Goal: Task Accomplishment & Management: Use online tool/utility

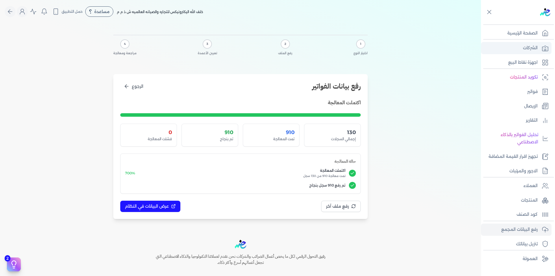
click at [533, 49] on p "الشركات" at bounding box center [530, 48] width 15 height 8
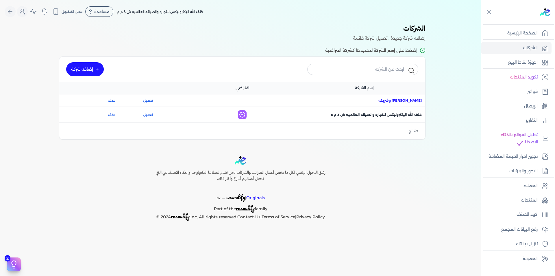
click at [398, 102] on span "اسم الشركة : [PERSON_NAME] وشريكه" at bounding box center [400, 100] width 43 height 5
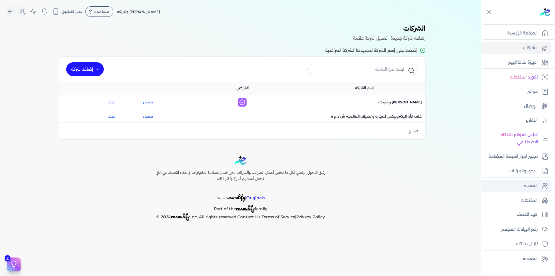
click at [534, 189] on p "العملاء" at bounding box center [531, 186] width 14 height 8
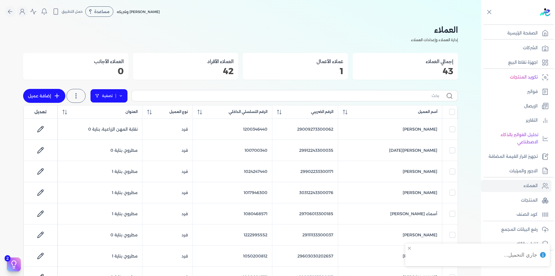
drag, startPoint x: 128, startPoint y: 95, endPoint x: 124, endPoint y: 96, distance: 4.4
click at [127, 95] on link "تصفية" at bounding box center [109, 96] width 38 height 14
click at [113, 111] on button "اضافة تصفية" at bounding box center [113, 114] width 35 height 7
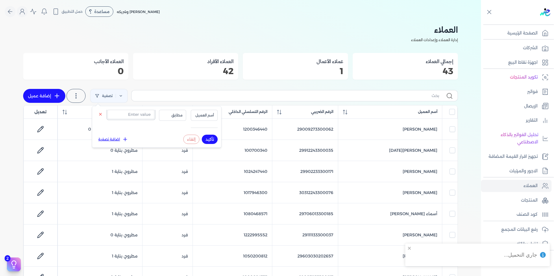
drag, startPoint x: 135, startPoint y: 114, endPoint x: 185, endPoint y: 123, distance: 51.6
click at [135, 114] on input "text" at bounding box center [131, 114] width 47 height 9
paste input "1027133072"
type input "1027133072"
click at [211, 113] on span "أسم العميل" at bounding box center [205, 115] width 20 height 5
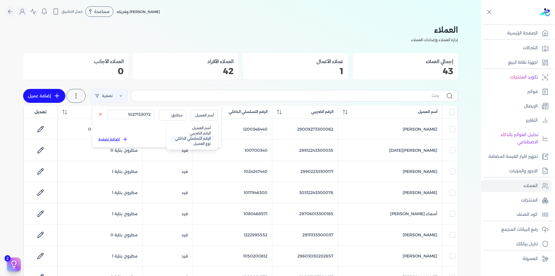
click at [208, 136] on li "الرقم التسلسلي الداخلي" at bounding box center [192, 138] width 44 height 5
click at [209, 136] on button "تأكيد" at bounding box center [210, 139] width 16 height 9
checkbox input "false"
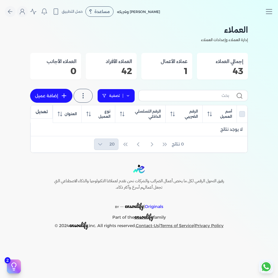
click at [134, 97] on link "تصفية" at bounding box center [116, 96] width 38 height 14
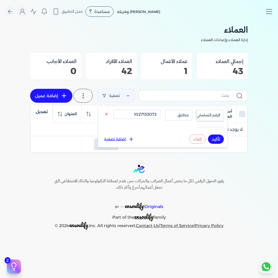
click at [207, 115] on span "الرقم التسلسلي الداخلي" at bounding box center [202, 115] width 36 height 5
click at [215, 133] on li "الرقم الضريبي" at bounding box center [198, 132] width 44 height 5
click at [150, 116] on input "1027133072" at bounding box center [136, 114] width 47 height 9
paste input "29007253300217"
type input "29007253300217"
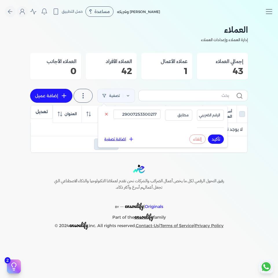
click at [215, 140] on button "تأكيد" at bounding box center [216, 139] width 16 height 9
checkbox input "false"
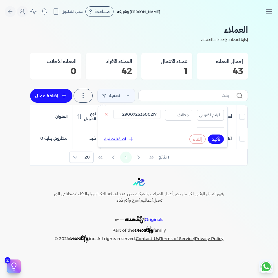
click at [253, 156] on div "العملاء إدارة العملاء وإعدادات العملاء إجمالي العملاء 43 عملاء الأعمال 1 العملا…" at bounding box center [139, 94] width 278 height 143
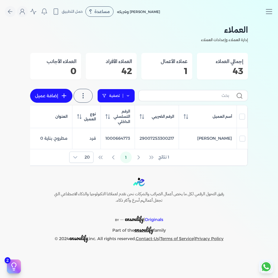
click at [128, 94] on icon at bounding box center [128, 96] width 4 height 4
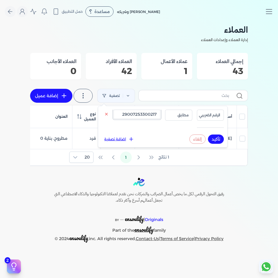
click at [130, 114] on input "29007253300217" at bounding box center [136, 114] width 47 height 9
paste input "1000664773"
type input "1000664773"
click at [213, 116] on span "الرقم الضريبي" at bounding box center [209, 115] width 21 height 5
click at [212, 139] on li "الرقم التسلسلي الداخلي" at bounding box center [198, 138] width 44 height 5
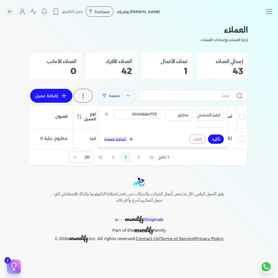
click at [213, 139] on button "تأكيد" at bounding box center [216, 139] width 16 height 9
checkbox input "false"
click at [263, 139] on div "العملاء إدارة العملاء وإعدادات العملاء إجمالي العملاء 43 عملاء الأعمال 1 العملا…" at bounding box center [139, 94] width 278 height 143
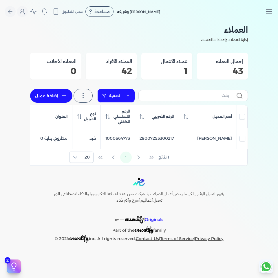
click at [126, 98] on link "تصفية" at bounding box center [116, 96] width 38 height 14
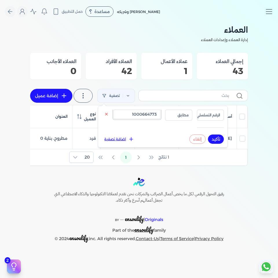
click at [127, 115] on input "1000664773" at bounding box center [136, 114] width 47 height 9
paste input "93936809"
type input "1093936809"
click at [217, 140] on button "تأكيد" at bounding box center [216, 139] width 16 height 9
checkbox input "false"
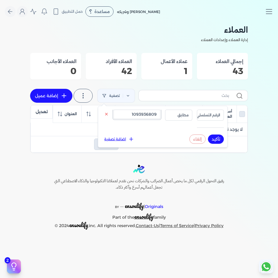
click at [130, 117] on input "1093936809" at bounding box center [136, 114] width 47 height 9
paste input "66530221"
type input "1066530221"
click at [218, 141] on button "تأكيد" at bounding box center [216, 139] width 16 height 9
checkbox input "false"
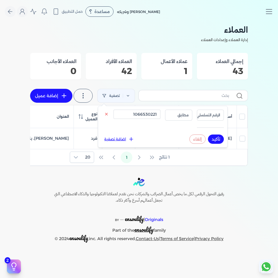
click at [245, 180] on div "Toggle Navigation الاسعار العمولات مساعدة خدمة العملاء دليل المستخدم تسجيل الدخ…" at bounding box center [139, 139] width 278 height 278
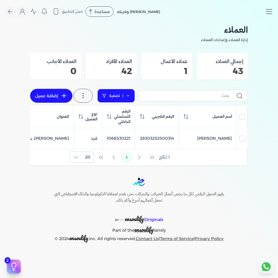
click at [129, 96] on icon at bounding box center [128, 96] width 4 height 4
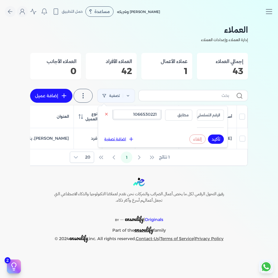
click at [142, 118] on input "1066530221" at bounding box center [136, 114] width 47 height 9
paste input "15455402"
type input "1015455402"
click at [219, 139] on button "تأكيد" at bounding box center [216, 139] width 16 height 9
checkbox input "false"
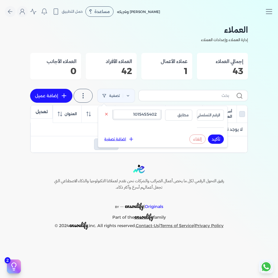
click at [148, 112] on input "1015455402" at bounding box center [136, 114] width 47 height 9
paste input "64448715"
click at [220, 139] on button "تأكيد" at bounding box center [216, 139] width 16 height 9
click at [220, 141] on button "تأكيد" at bounding box center [216, 139] width 16 height 9
click at [149, 114] on input "1064448715" at bounding box center [136, 114] width 47 height 9
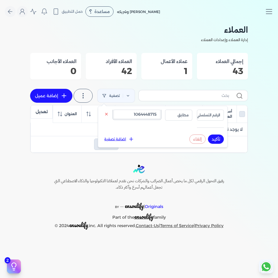
paste input "17463884"
type input "1017463884"
click at [222, 137] on button "تأكيد" at bounding box center [216, 139] width 16 height 9
checkbox input "false"
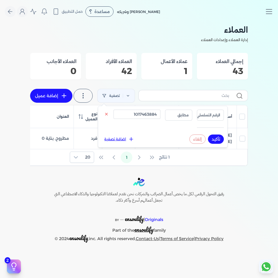
click at [258, 155] on div "العملاء إدارة العملاء وإعدادات العملاء إجمالي العملاء 43 عملاء الأعمال 1 العملا…" at bounding box center [139, 94] width 278 height 143
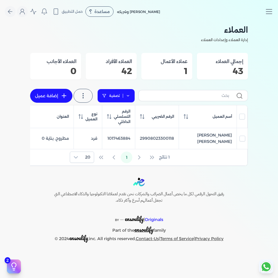
click at [128, 93] on link "تصفية" at bounding box center [116, 96] width 38 height 14
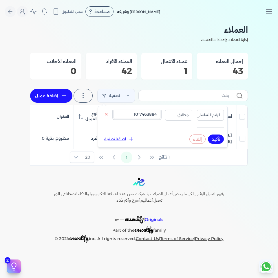
click at [133, 111] on input "1017463884" at bounding box center [136, 114] width 47 height 9
paste input "27133072"
type input "1027133072"
click at [219, 139] on button "تأكيد" at bounding box center [216, 139] width 16 height 9
checkbox input "false"
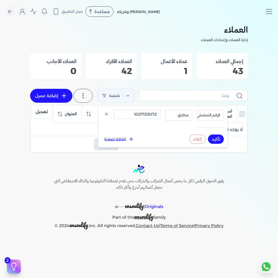
click at [263, 121] on div "العملاء إدارة العملاء وإعدادات العملاء إجمالي العملاء 43 عملاء الأعمال 1 العملا…" at bounding box center [139, 88] width 278 height 130
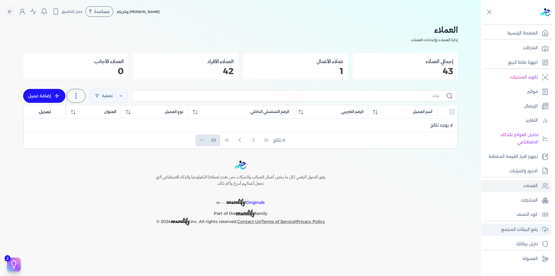
click at [534, 229] on p "رفع البيانات المجمع" at bounding box center [520, 230] width 36 height 8
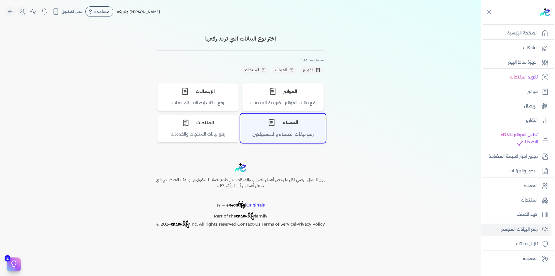
click at [287, 126] on div "العملاء" at bounding box center [283, 122] width 85 height 17
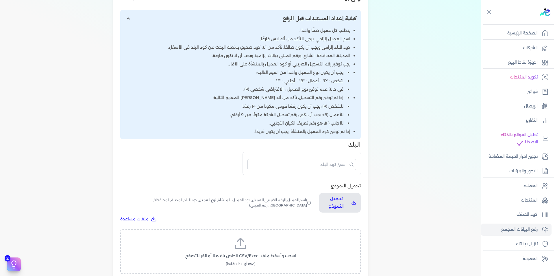
scroll to position [145, 0]
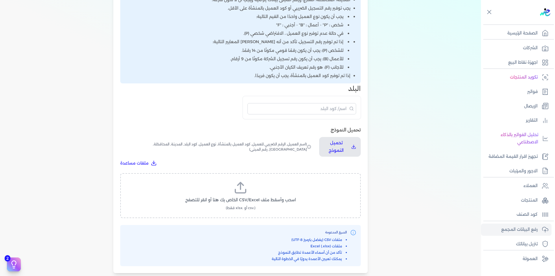
click at [256, 188] on label "اسحب وأسقط ملف CSV/Excel الخاص بك هنا أو انقر للتصفح (.csv أو .xlsx فقط)" at bounding box center [241, 195] width 226 height 30
click at [0, 0] on input "اسحب وأسقط ملف CSV/Excel الخاص بك هنا أو انقر للتصفح (.csv أو .xlsx فقط)" at bounding box center [0, 0] width 0 height 0
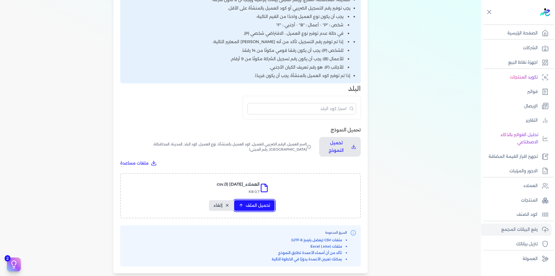
click at [248, 203] on span "تحميل الملف" at bounding box center [258, 205] width 24 height 6
select select "أسم العميل"
select select "الرقم الضريبي"
select select "الرقم التسلسلي الداخلي"
select select "نوع العميل"
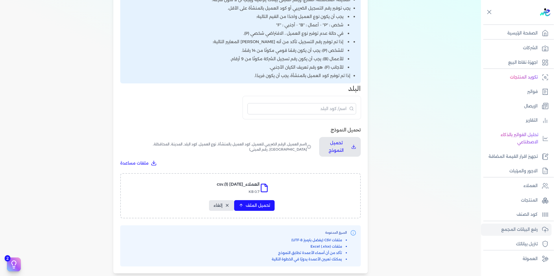
select select "كود البلد"
select select "city"
select select "المحافظة"
select select "الشارع"
select select "رقم المبنى"
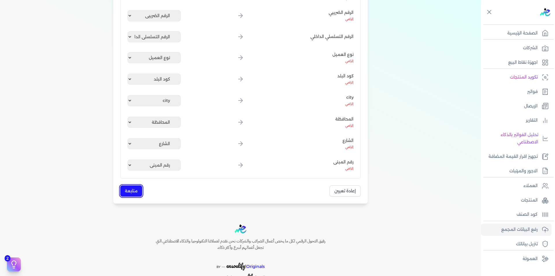
click at [138, 192] on button "متابعة" at bounding box center [131, 190] width 22 height 11
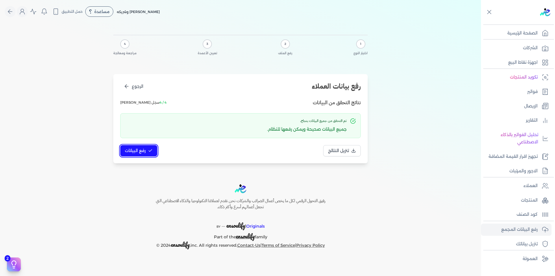
click at [140, 151] on span "رفع البيانات" at bounding box center [135, 151] width 21 height 6
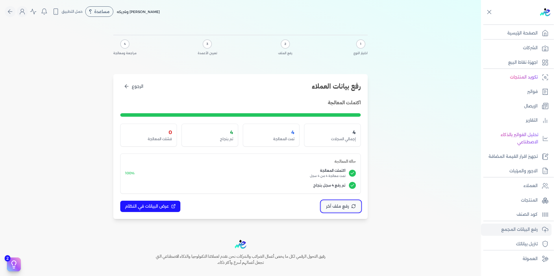
click at [337, 208] on span "رفع ملف آخر" at bounding box center [337, 206] width 23 height 6
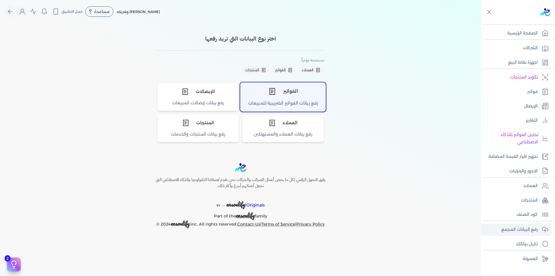
click at [295, 102] on div "رفع بيانات الفواتير الضريبية للمبيعات" at bounding box center [283, 105] width 85 height 11
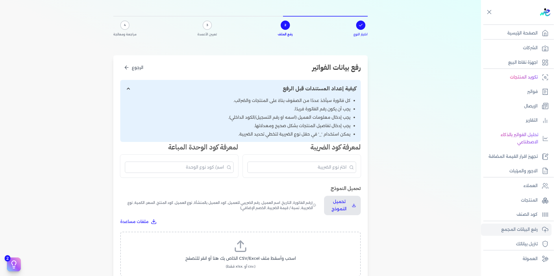
scroll to position [29, 0]
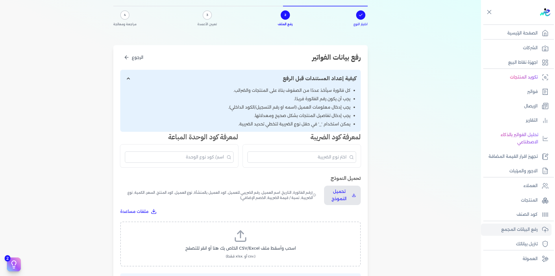
click at [245, 238] on icon at bounding box center [241, 236] width 14 height 14
click at [0, 0] on input "اسحب وأسقط ملف CSV/Excel الخاص بك هنا أو انقر للتصفح (.csv أو .xlsx فقط)" at bounding box center [0, 0] width 0 height 0
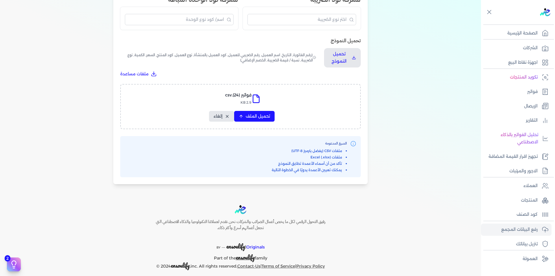
scroll to position [172, 0]
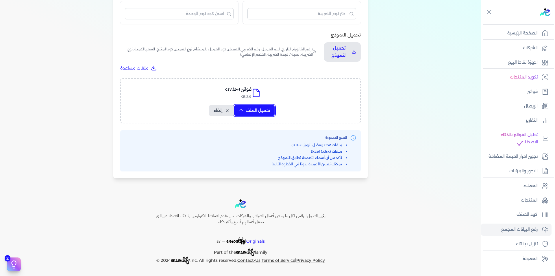
click at [261, 111] on span "تحميل الملف" at bounding box center [258, 110] width 24 height 6
select select "رقم الفاتورة"
select select "التاريخ"
select select "أسم العميل"
select select "الرقم الضريبي"
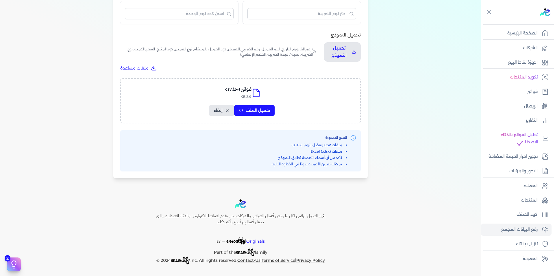
select select "نوع العميل"
select select "الرقم التسلسلي الداخلي"
select select "وصف البند"
select select "سيريال المنتج"
select select "السعر"
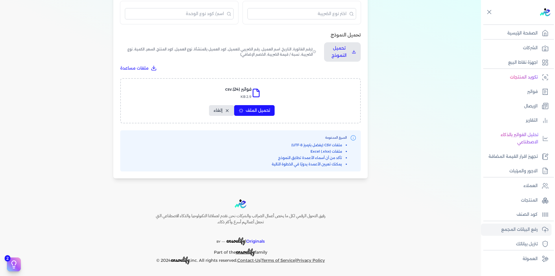
select select "الكمية"
select select "نوع الضريبة"
select select "نسبة / قيمة الضريبة"
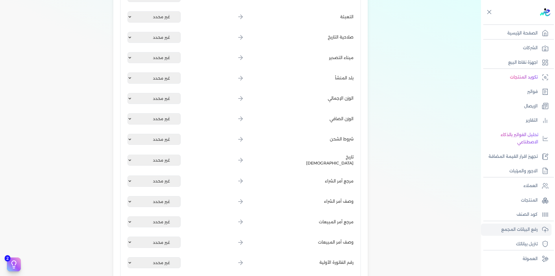
scroll to position [776, 0]
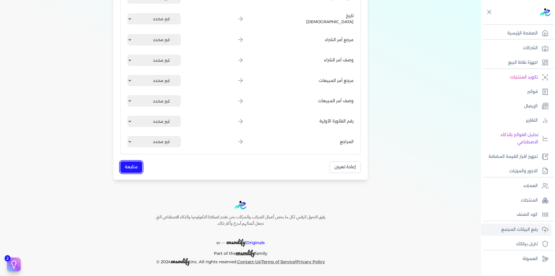
click at [132, 165] on button "متابعة" at bounding box center [131, 166] width 22 height 11
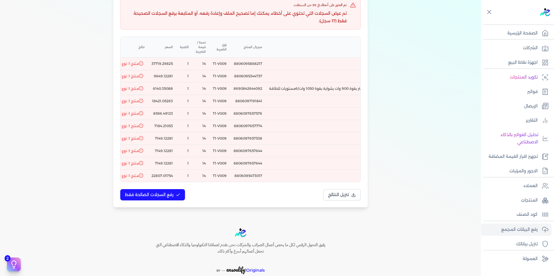
scroll to position [0, -230]
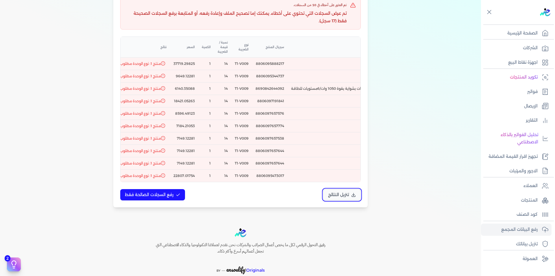
click at [340, 198] on span "تنزيل النتائج" at bounding box center [338, 194] width 21 height 6
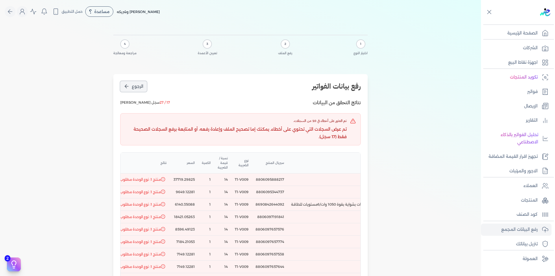
click at [126, 89] on icon "الرجوع" at bounding box center [127, 86] width 6 height 6
select select "رقم الفاتورة"
select select "التاريخ"
select select "أسم العميل"
select select "الرقم الضريبي"
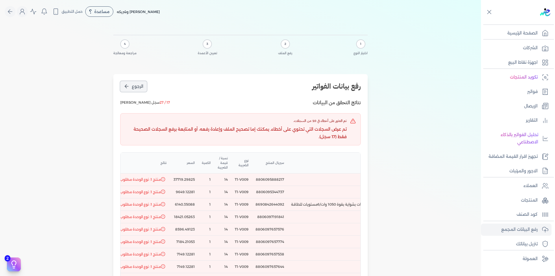
select select "نوع العميل"
select select "الرقم التسلسلي الداخلي"
select select "وصف البند"
select select "سيريال المنتج"
select select "السعر"
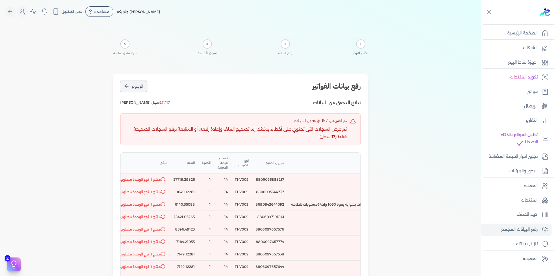
select select "الكمية"
select select "نوع الضريبة"
select select "نسبة / قيمة الضريبة"
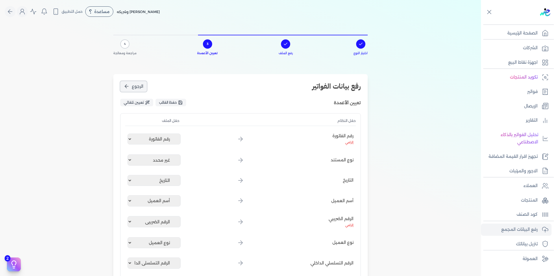
click at [131, 85] on button "الرجوع" at bounding box center [133, 86] width 27 height 11
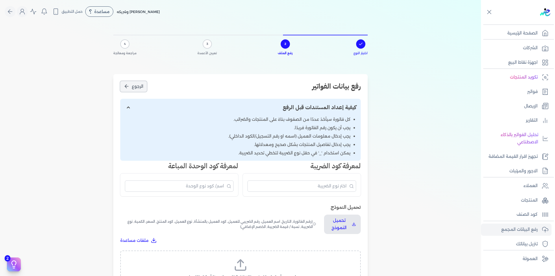
click at [131, 85] on button "الرجوع" at bounding box center [133, 86] width 27 height 11
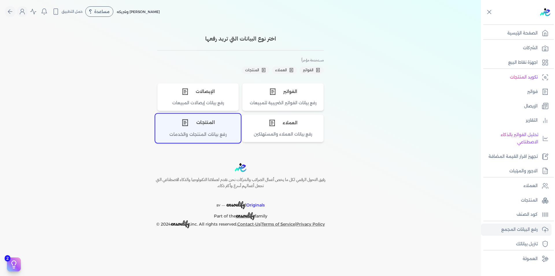
click at [222, 129] on div "المنتجات" at bounding box center [198, 122] width 85 height 17
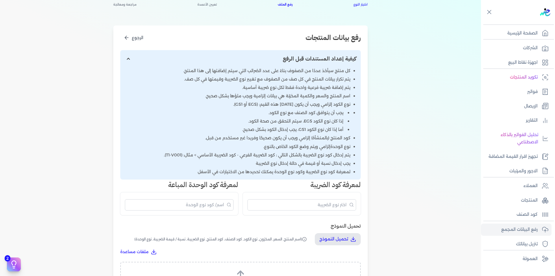
scroll to position [145, 0]
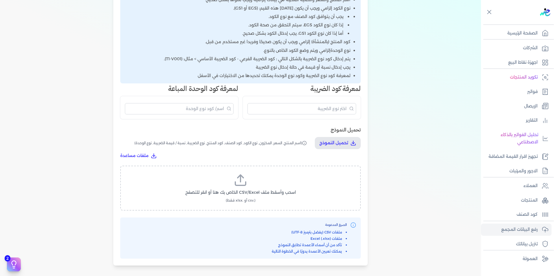
click at [263, 183] on label "اسحب وأسقط ملف CSV/Excel الخاص بك هنا أو انقر للتصفح (.csv أو .xlsx فقط)" at bounding box center [241, 188] width 226 height 30
click at [0, 0] on input "اسحب وأسقط ملف CSV/Excel الخاص بك هنا أو انقر للتصفح (.csv أو .xlsx فقط)" at bounding box center [0, 0] width 0 height 0
click at [267, 198] on span "تحميل الملف" at bounding box center [258, 198] width 24 height 6
select select "اسم المنتج"
select select "السعر"
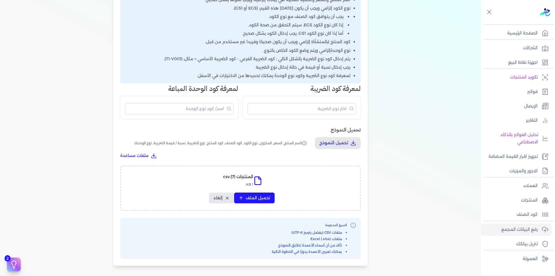
select select "المخزون"
select select "نوع الكود"
select select "كود الصنف"
select select "سيريال المنتج"
select select "نوع الضريبة"
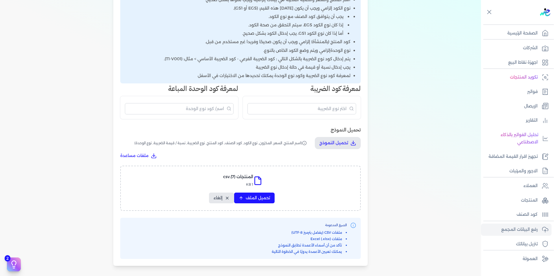
select select "نسبة / قيمة الضريبة"
select select "نوع الوحدة"
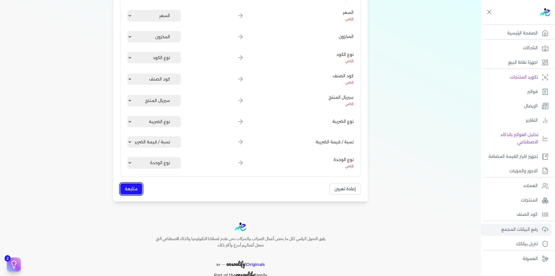
click at [134, 191] on button "متابعة" at bounding box center [131, 188] width 22 height 11
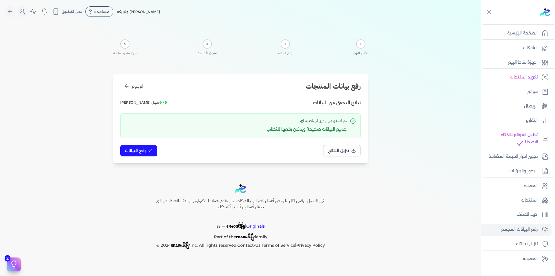
scroll to position [0, 0]
click at [147, 152] on button "رفع البيانات" at bounding box center [138, 150] width 37 height 11
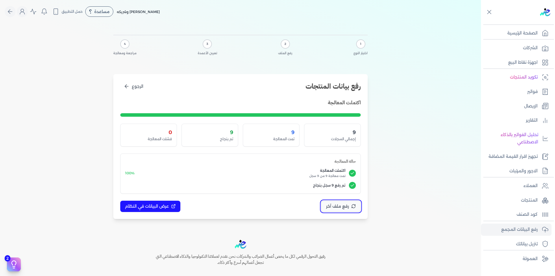
click at [340, 203] on span "رفع ملف آخر" at bounding box center [337, 206] width 23 height 6
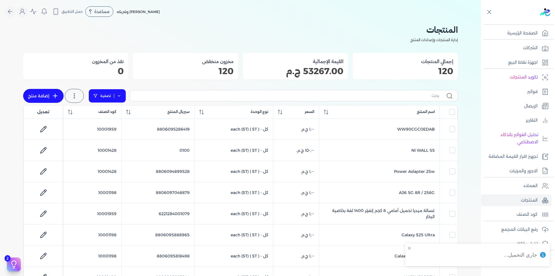
click at [119, 96] on icon at bounding box center [119, 96] width 4 height 4
click at [109, 113] on button "اضافة تصفية" at bounding box center [111, 114] width 35 height 7
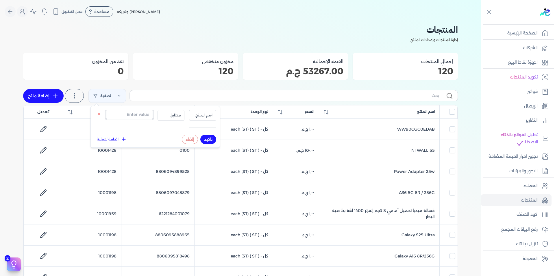
paste input "8806095888217"
type input "8806095888217"
click at [198, 113] on span "اسم المنتج" at bounding box center [203, 115] width 20 height 5
click at [203, 134] on li "سيريال المنتج" at bounding box center [191, 132] width 44 height 5
click at [209, 138] on button "تأكيد" at bounding box center [208, 139] width 16 height 9
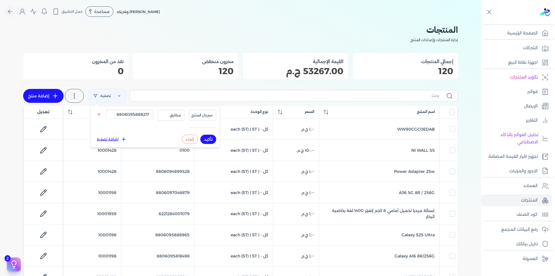
checkbox input "false"
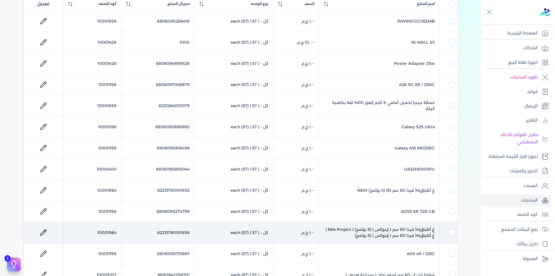
scroll to position [116, 0]
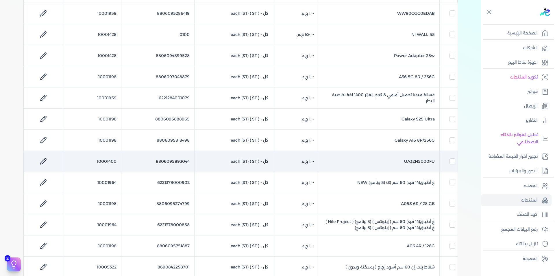
click at [110, 161] on td "10001400" at bounding box center [92, 161] width 58 height 21
checkbox input "false"
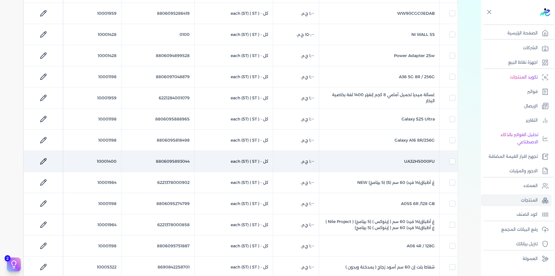
checkbox input "false"
checkbox input "true"
checkbox input "false"
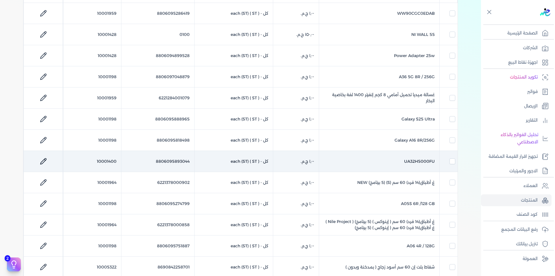
checkbox input "false"
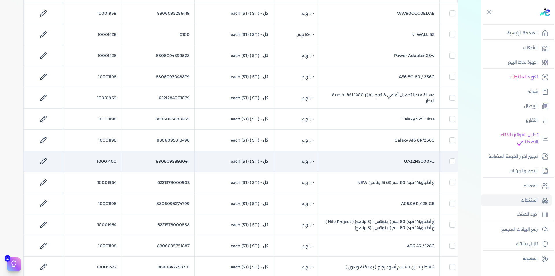
checkbox input "false"
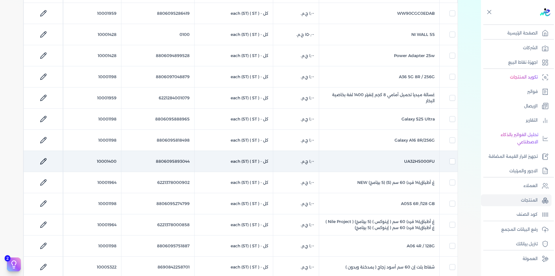
checkbox input "false"
click at [110, 161] on td "10001400" at bounding box center [92, 161] width 58 height 21
checkbox input "false"
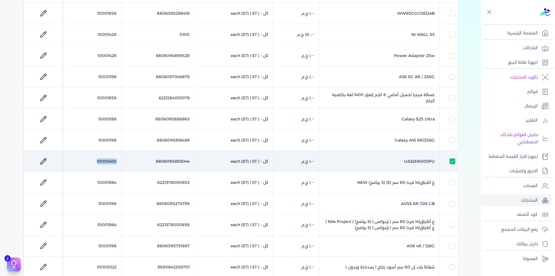
checkbox input "false"
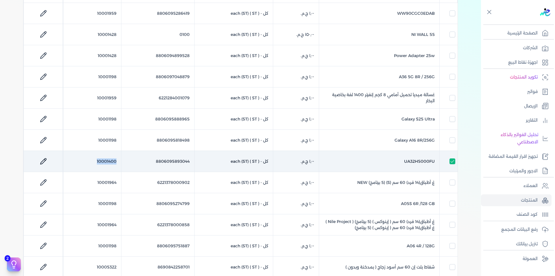
checkbox input "false"
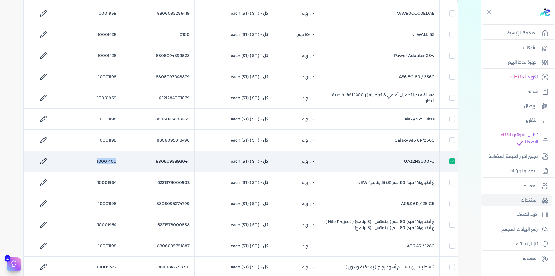
checkbox input "false"
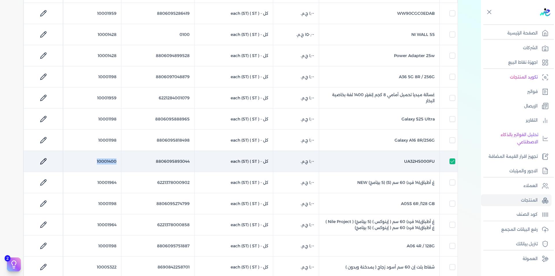
checkbox input "false"
copy td "10001400"
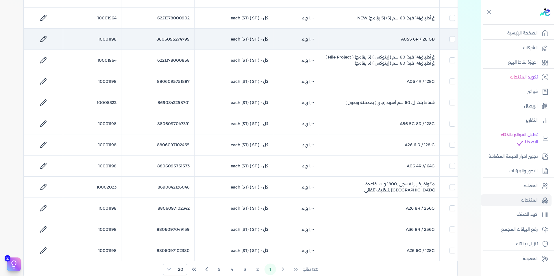
scroll to position [289, 0]
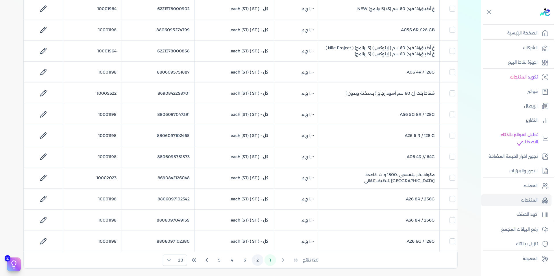
click at [260, 261] on button "2" at bounding box center [258, 260] width 12 height 12
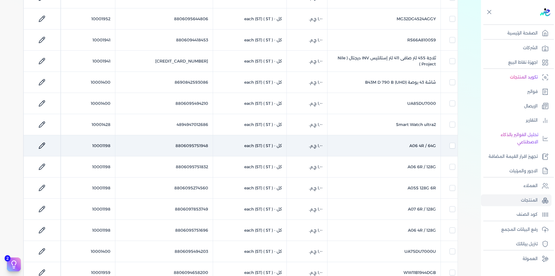
scroll to position [145, 0]
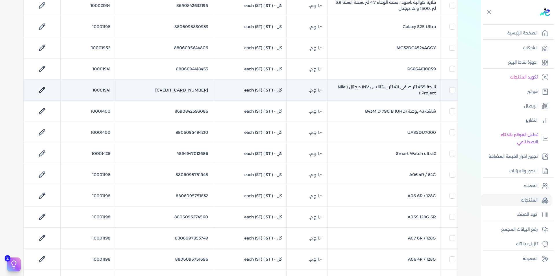
click at [110, 91] on td "10001941" at bounding box center [88, 90] width 54 height 21
checkbox input "false"
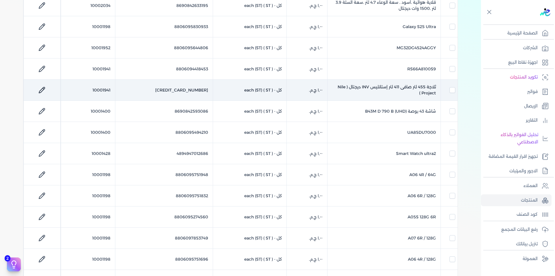
checkbox input "false"
checkbox input "true"
checkbox input "false"
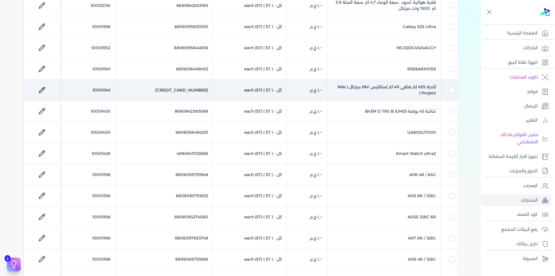
checkbox input "false"
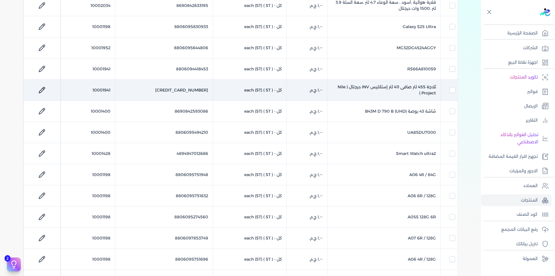
checkbox input "false"
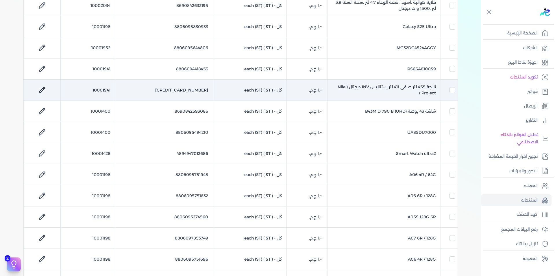
checkbox input "false"
click at [110, 91] on td "10001941" at bounding box center [88, 90] width 54 height 21
checkbox input "false"
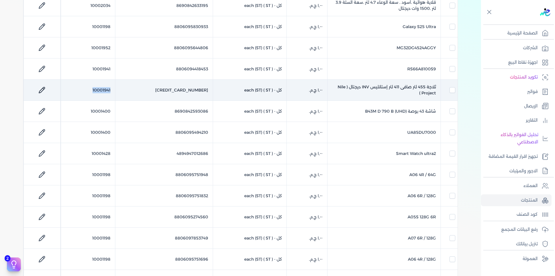
checkbox input "false"
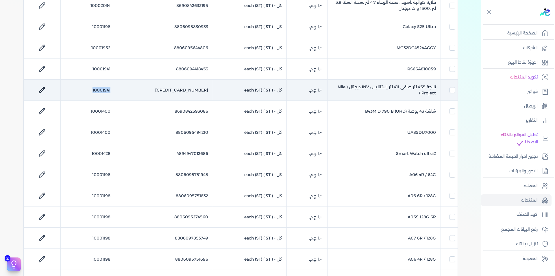
checkbox input "false"
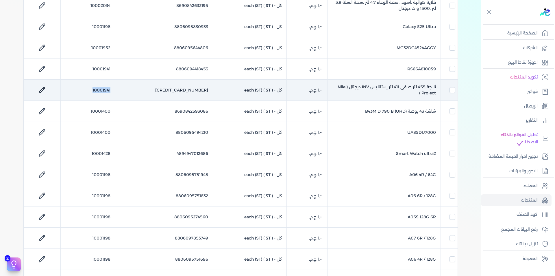
checkbox input "false"
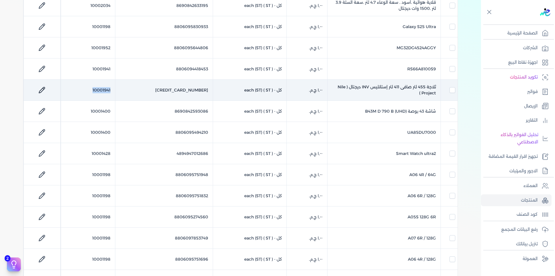
checkbox input "false"
copy td "10001941"
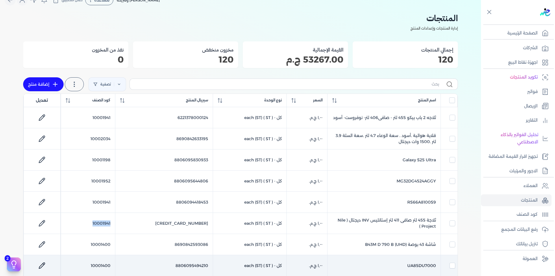
scroll to position [0, 0]
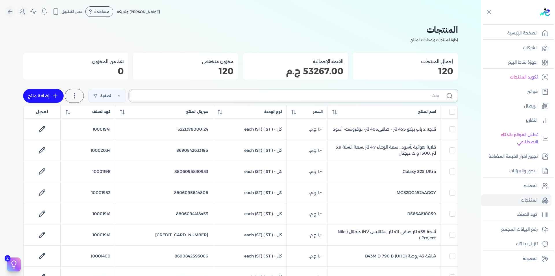
click at [423, 95] on input "text" at bounding box center [287, 96] width 305 height 6
type input "L"
checkbox input "false"
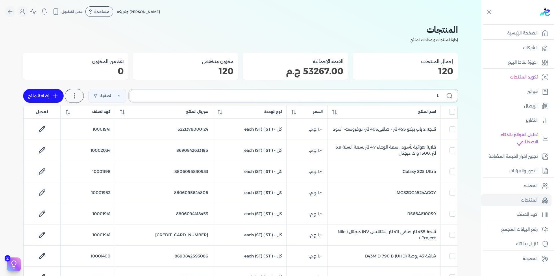
checkbox input "false"
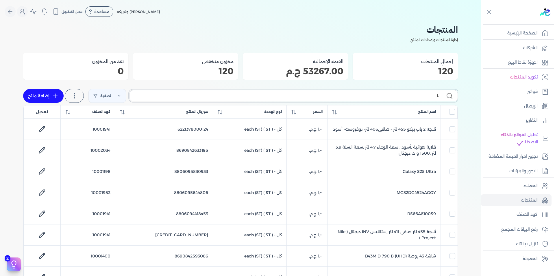
checkbox input "false"
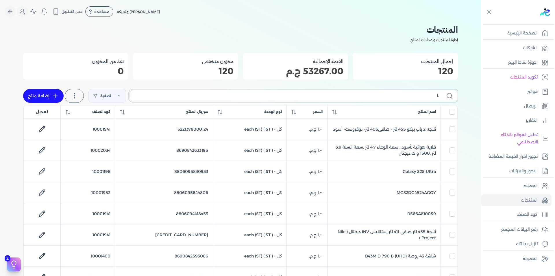
checkbox input "false"
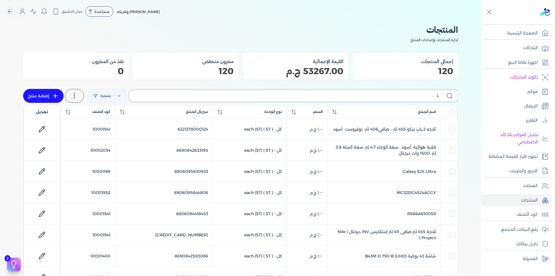
checkbox input "false"
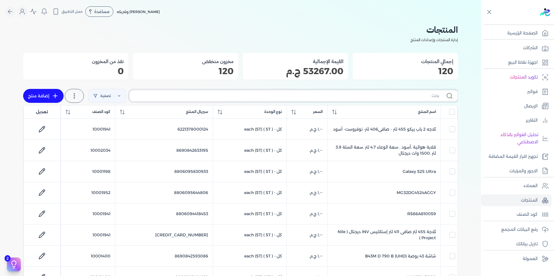
checkbox input "false"
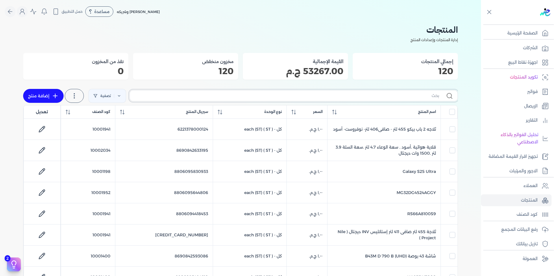
checkbox input "false"
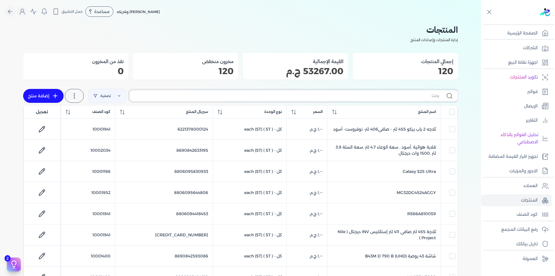
checkbox input "false"
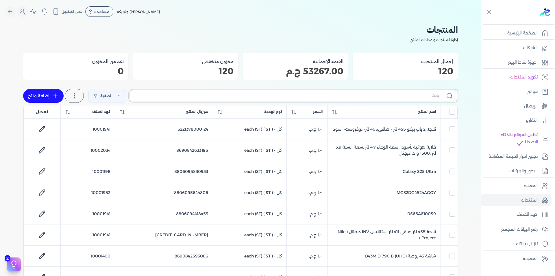
checkbox input "false"
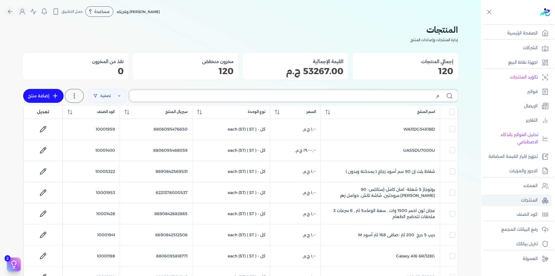
type input "مي"
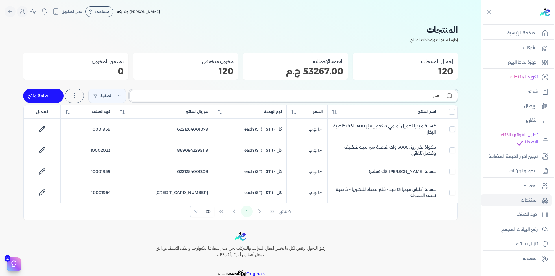
click at [432, 96] on input "مي" at bounding box center [287, 96] width 305 height 6
checkbox input "false"
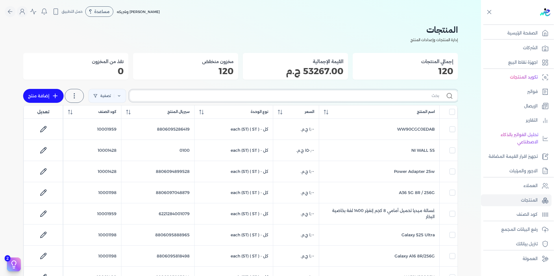
type input "M"
checkbox input "false"
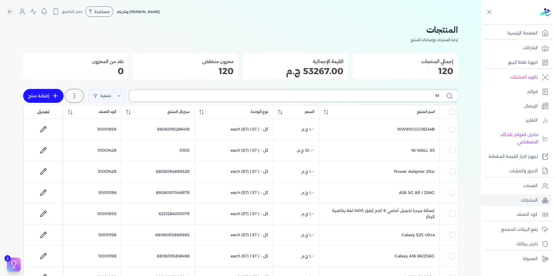
checkbox input "false"
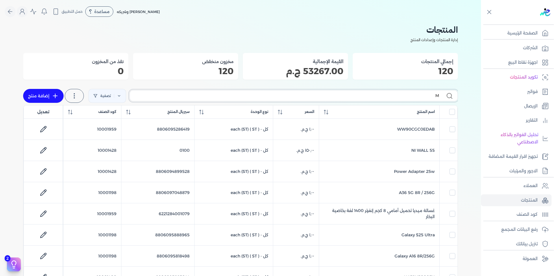
checkbox input "false"
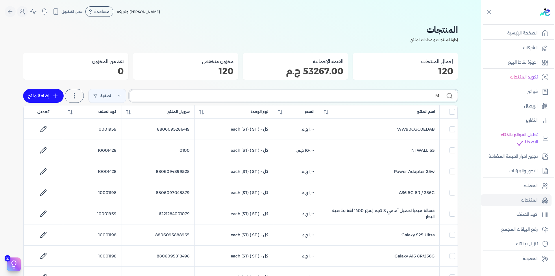
checkbox input "false"
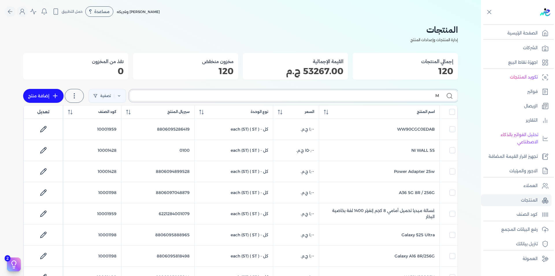
checkbox input "false"
click at [428, 95] on input "M" at bounding box center [287, 96] width 305 height 6
checkbox input "false"
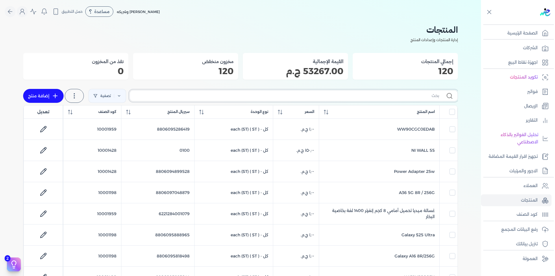
checkbox input "false"
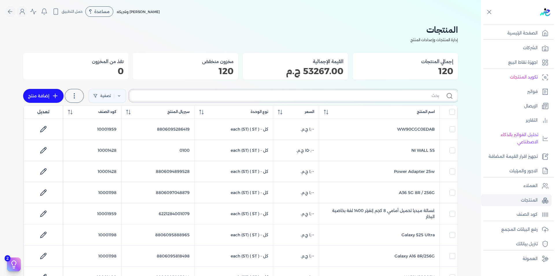
checkbox input "false"
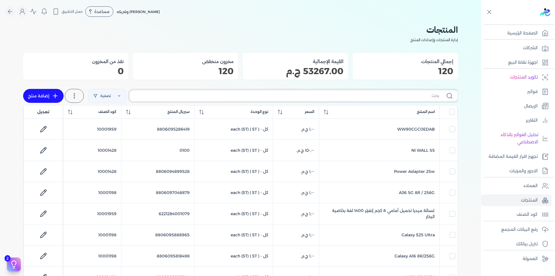
checkbox input "false"
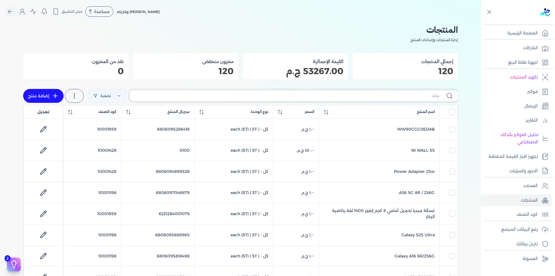
checkbox input "false"
click at [121, 95] on icon at bounding box center [119, 96] width 4 height 4
click at [116, 114] on button "اضافة تصفية" at bounding box center [111, 114] width 35 height 7
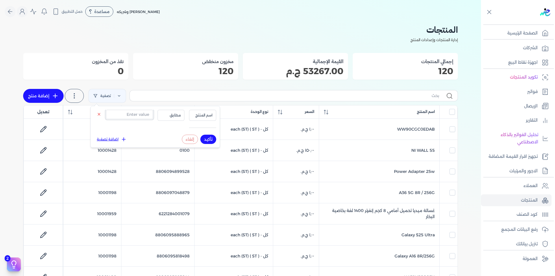
click at [131, 117] on input "text" at bounding box center [129, 114] width 47 height 9
paste input "8806095889139"
type input "8806095889139"
click at [212, 113] on span "اسم المنتج" at bounding box center [203, 115] width 20 height 5
click at [206, 134] on li "سيريال المنتج" at bounding box center [191, 132] width 44 height 5
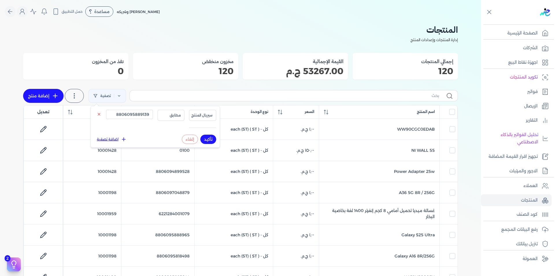
click at [204, 140] on button "تأكيد" at bounding box center [208, 139] width 16 height 9
checkbox input "false"
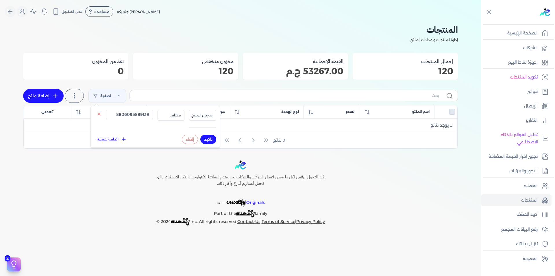
click at [211, 137] on button "تأكيد" at bounding box center [208, 139] width 16 height 9
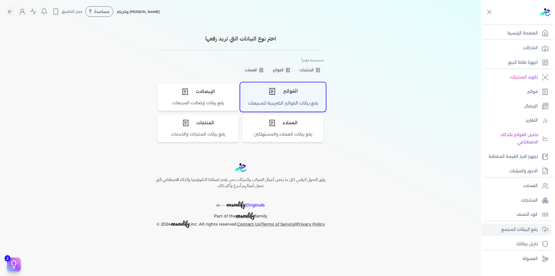
click at [297, 97] on div "الفواتير" at bounding box center [283, 90] width 85 height 17
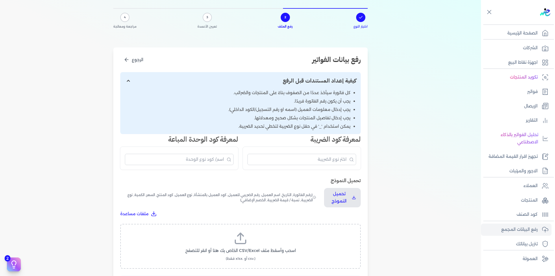
scroll to position [145, 0]
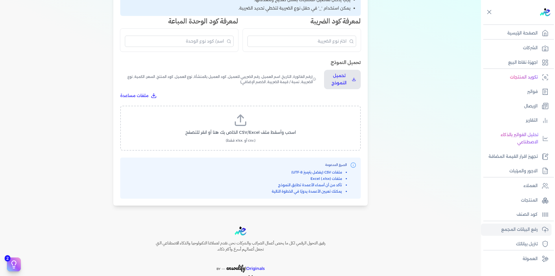
click at [248, 114] on icon at bounding box center [241, 120] width 14 height 14
click at [0, 0] on input "اسحب وأسقط ملف CSV/Excel الخاص بك هنا أو انقر للتصفح (.csv أو .xlsx فقط)" at bounding box center [0, 0] width 0 height 0
click at [259, 138] on span "تحميل الملف" at bounding box center [258, 138] width 24 height 6
select select "رقم الفاتورة"
select select "التاريخ"
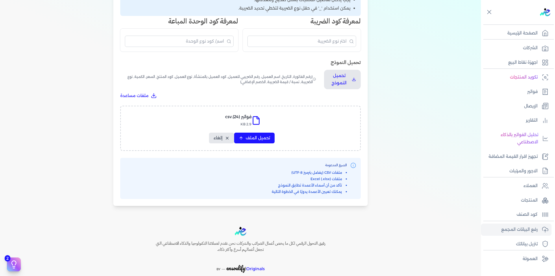
select select "أسم العميل"
select select "الرقم الضريبي"
select select "نوع العميل"
select select "الرقم التسلسلي الداخلي"
select select "وصف البند"
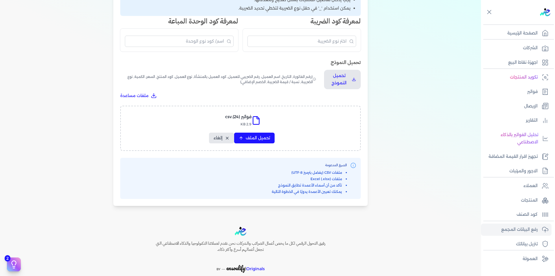
select select "سيريال المنتج"
select select "السعر"
select select "الكمية"
select select "نوع الضريبة"
select select "نسبة / قيمة الضريبة"
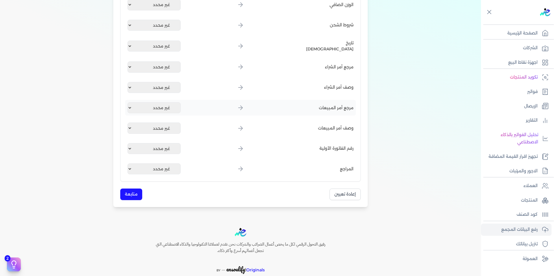
scroll to position [776, 0]
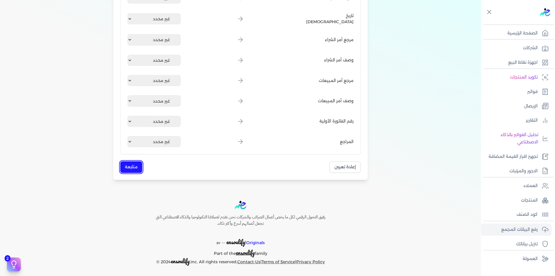
click at [133, 164] on button "متابعة" at bounding box center [131, 166] width 22 height 11
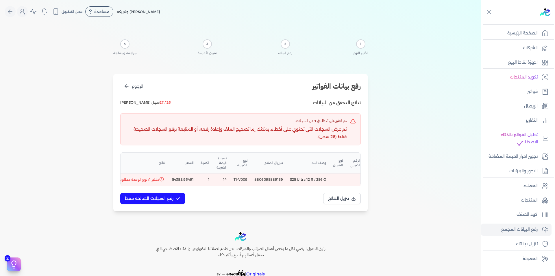
scroll to position [0, -93]
click at [271, 178] on td "8806095889139" at bounding box center [273, 179] width 36 height 12
copy td "8806095889139"
click at [309, 181] on td "S25 Ultra 12 R / 256 G" at bounding box center [312, 179] width 43 height 12
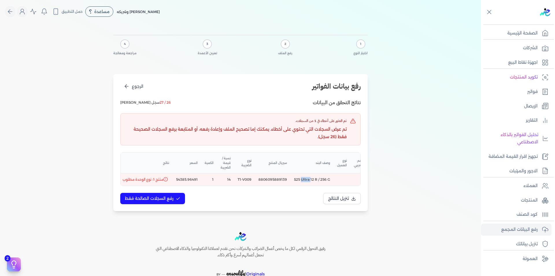
click at [309, 181] on td "S25 Ultra 12 R / 256 G" at bounding box center [312, 179] width 43 height 12
copy td "S25 Ultra 12 R / 256 G"
click at [133, 84] on span "الرجوع" at bounding box center [138, 86] width 12 height 6
select select "رقم الفاتورة"
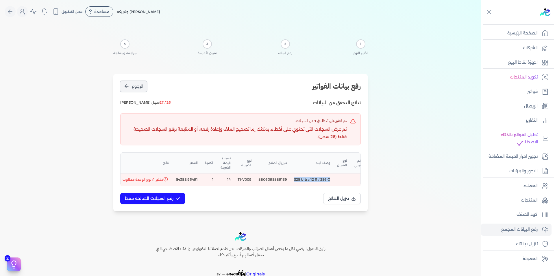
select select "التاريخ"
select select "أسم العميل"
select select "الرقم الضريبي"
select select "نوع العميل"
select select "الرقم التسلسلي الداخلي"
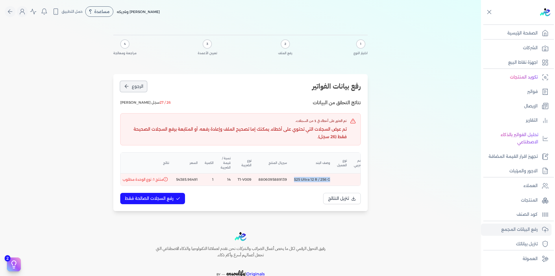
select select "وصف البند"
select select "سيريال المنتج"
select select "السعر"
select select "الكمية"
select select "نوع الضريبة"
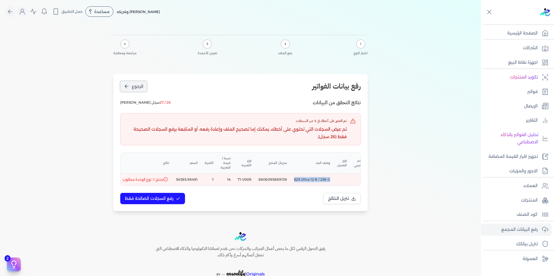
select select "نسبة / قيمة الضريبة"
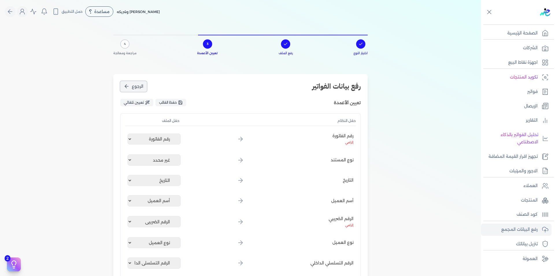
click at [133, 84] on span "الرجوع" at bounding box center [138, 86] width 12 height 6
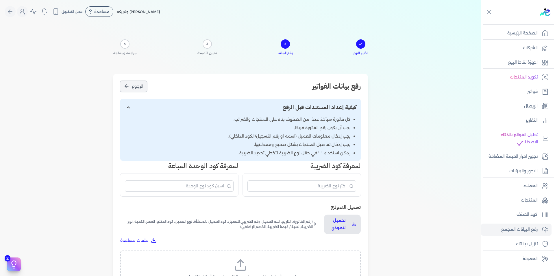
click at [133, 84] on span "الرجوع" at bounding box center [138, 86] width 12 height 6
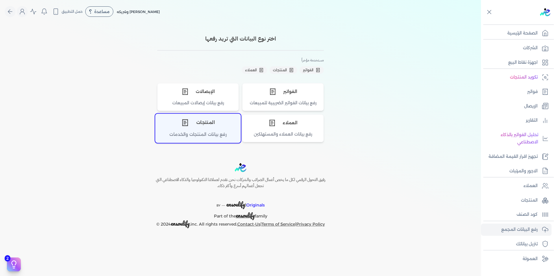
click at [199, 126] on div "المنتجات" at bounding box center [198, 122] width 85 height 17
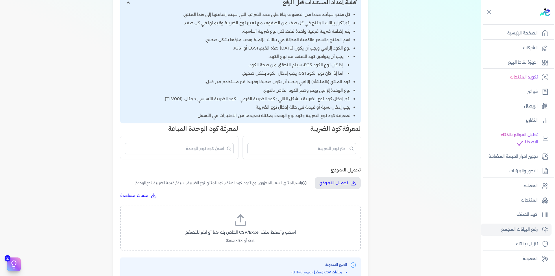
scroll to position [116, 0]
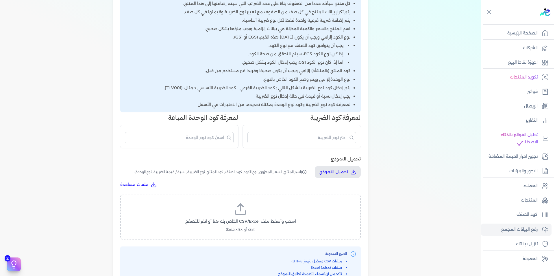
click at [247, 208] on icon at bounding box center [241, 209] width 14 height 14
click at [0, 0] on input "اسحب وأسقط ملف CSV/Excel الخاص بك هنا أو انقر للتصفح (.csv أو .xlsx فقط)" at bounding box center [0, 0] width 0 height 0
click at [258, 227] on span "تحميل الملف" at bounding box center [258, 227] width 24 height 6
select select "اسم المنتج"
select select "السعر"
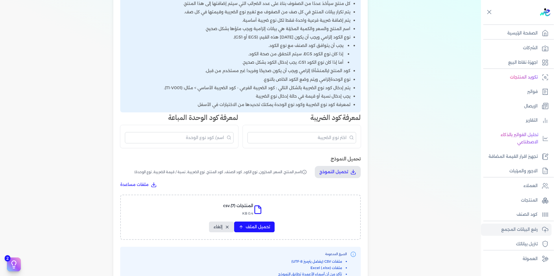
select select "المخزون"
select select "نوع الكود"
select select "كود الصنف"
select select "سيريال المنتج"
select select "نوع الضريبة"
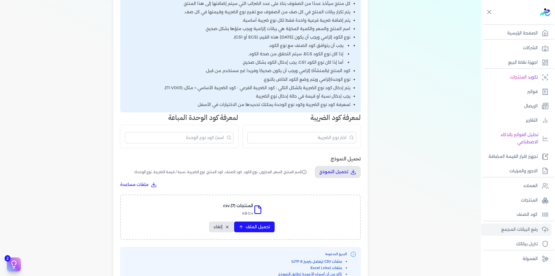
select select "نسبة / قيمة الضريبة"
select select "نوع الوحدة"
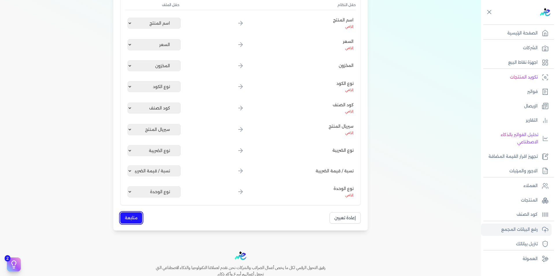
click at [132, 218] on button "متابعة" at bounding box center [131, 217] width 22 height 11
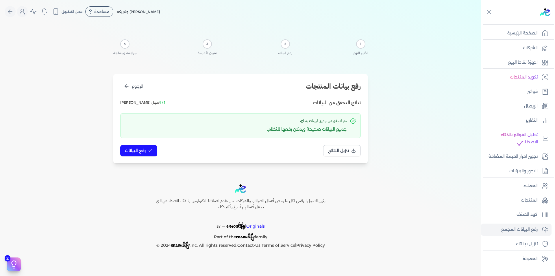
scroll to position [0, 0]
click at [140, 154] on button "رفع البيانات" at bounding box center [138, 150] width 37 height 11
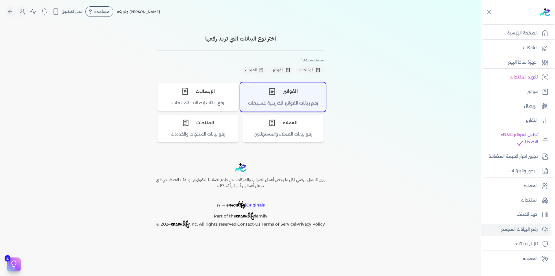
click at [290, 95] on div "الفواتير" at bounding box center [283, 90] width 85 height 17
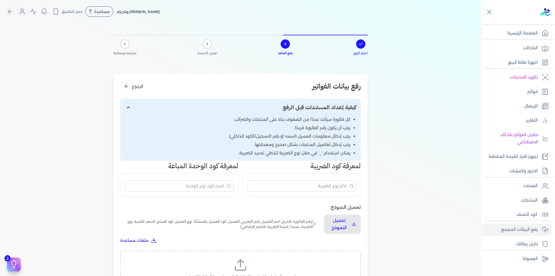
click at [246, 262] on icon at bounding box center [241, 265] width 14 height 14
click at [0, 0] on input "اسحب وأسقط ملف CSV/Excel الخاص بك هنا أو انقر للتصفح (.csv أو .xlsx فقط)" at bounding box center [0, 0] width 0 height 0
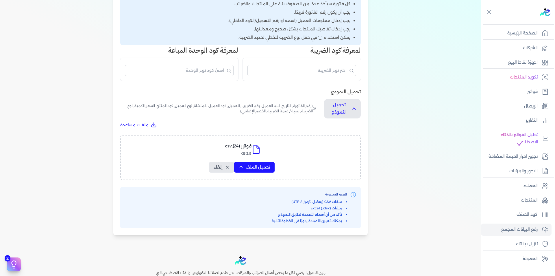
scroll to position [116, 0]
click at [257, 162] on button "تحميل الملف" at bounding box center [254, 166] width 40 height 11
select select "رقم الفاتورة"
select select "التاريخ"
select select "أسم العميل"
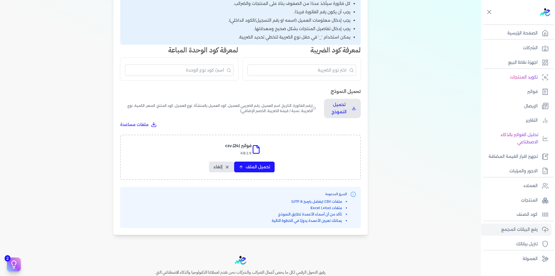
select select "الرقم الضريبي"
select select "نوع العميل"
select select "الرقم التسلسلي الداخلي"
select select "وصف البند"
select select "سيريال المنتج"
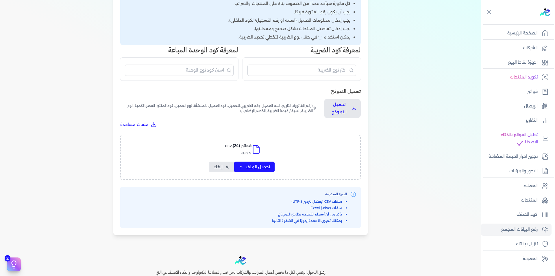
select select "السعر"
select select "الكمية"
select select "نوع الضريبة"
select select "نسبة / قيمة الضريبة"
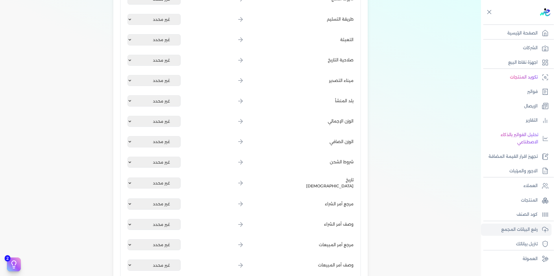
scroll to position [752, 0]
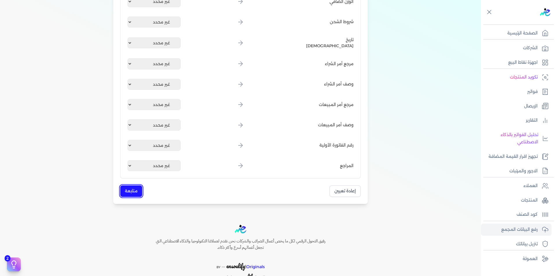
click at [133, 189] on button "متابعة" at bounding box center [131, 190] width 22 height 11
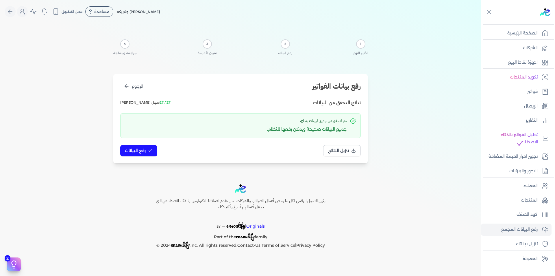
scroll to position [0, 0]
click at [138, 153] on span "رفع البيانات" at bounding box center [135, 151] width 21 height 6
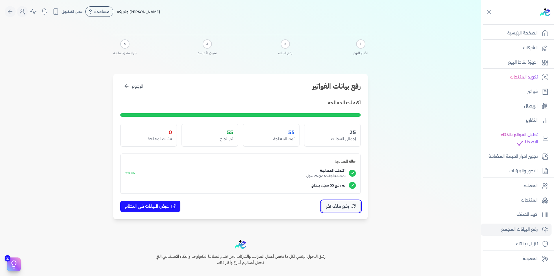
click at [344, 206] on span "رفع ملف آخر" at bounding box center [337, 206] width 23 height 6
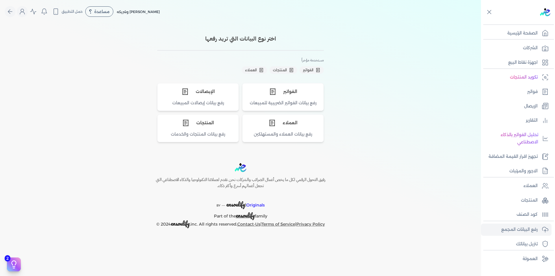
drag, startPoint x: 148, startPoint y: 43, endPoint x: 167, endPoint y: 37, distance: 19.4
click at [148, 43] on div "اختر نوع البيانات التي تريد رفعها مستخدمة مؤخراً الفواتير المنتجات العملاء الفو…" at bounding box center [240, 86] width 255 height 112
